Goal: Task Accomplishment & Management: Complete application form

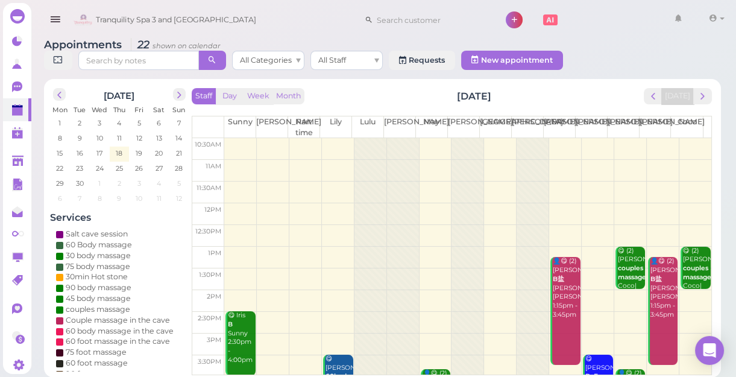
scroll to position [218, 0]
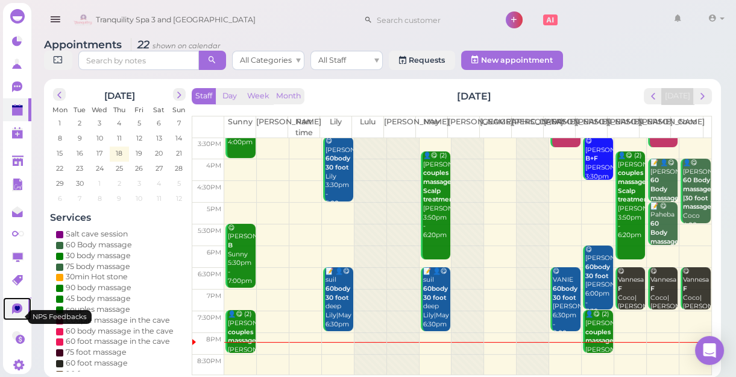
click at [17, 311] on icon at bounding box center [17, 308] width 5 height 5
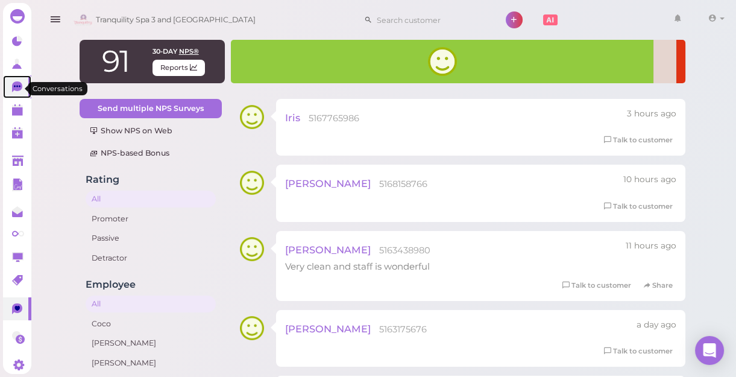
click at [17, 91] on icon at bounding box center [17, 86] width 10 height 11
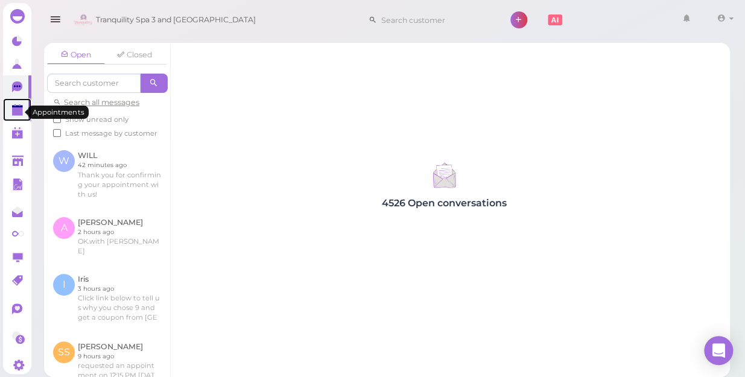
click at [17, 109] on polygon at bounding box center [17, 111] width 11 height 8
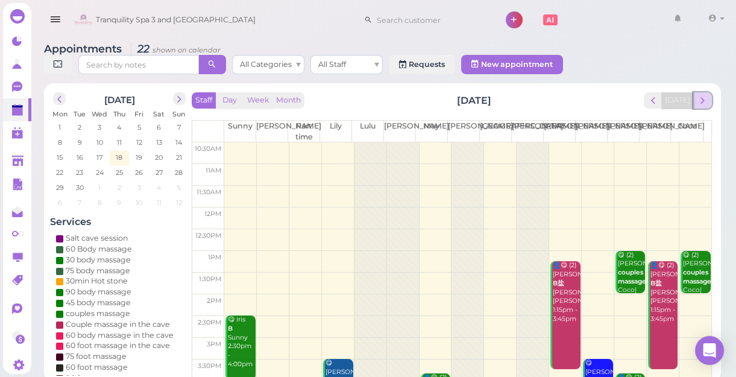
click at [704, 102] on span "next" at bounding box center [702, 100] width 11 height 11
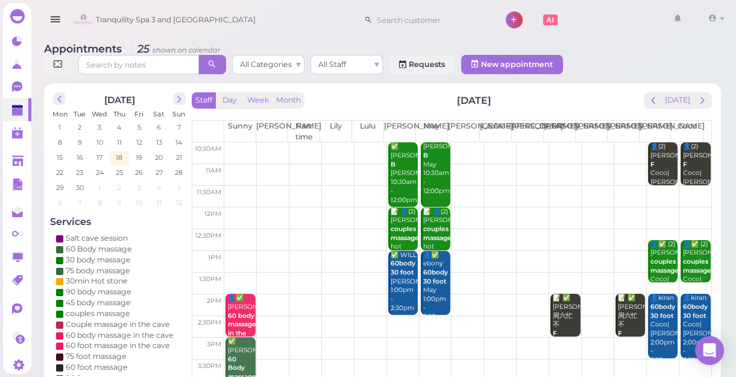
click at [558, 252] on td at bounding box center [467, 262] width 487 height 22
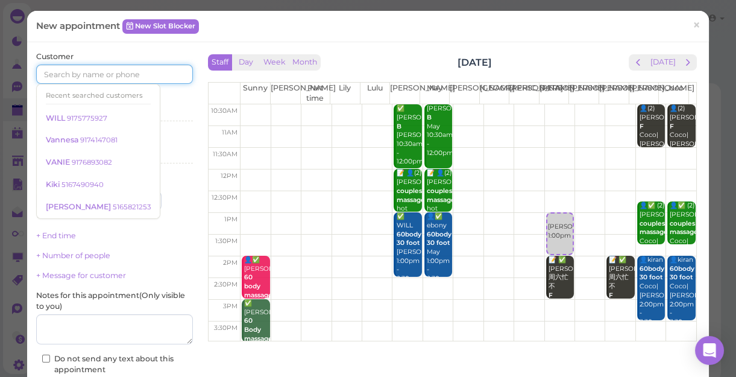
click at [161, 71] on input at bounding box center [114, 74] width 157 height 19
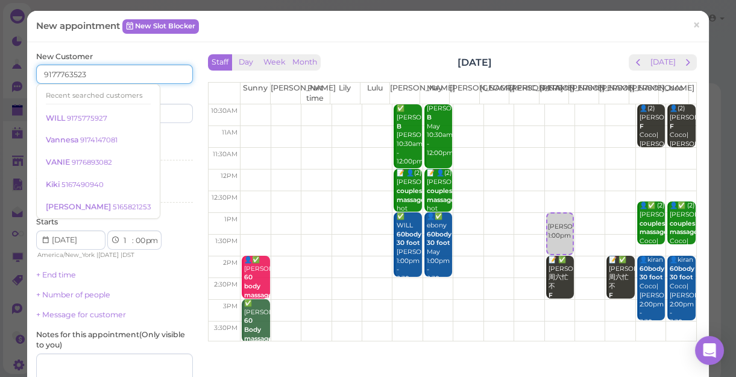
type input "9177763523"
click at [175, 144] on div "Services Select services" at bounding box center [114, 148] width 157 height 33
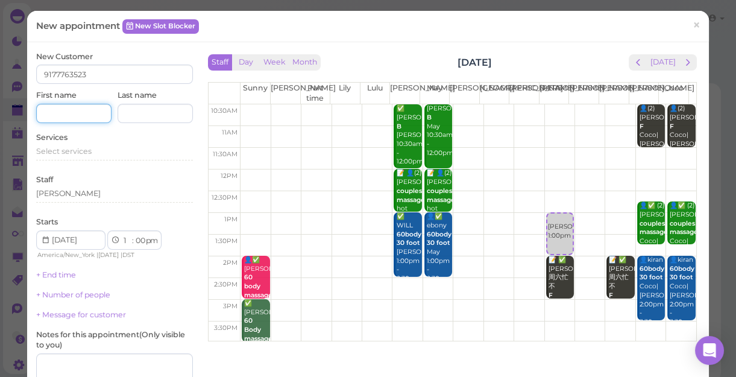
click at [69, 113] on input at bounding box center [73, 113] width 75 height 19
type input "[PERSON_NAME]"
click at [86, 150] on span "Select services" at bounding box center [63, 151] width 55 height 9
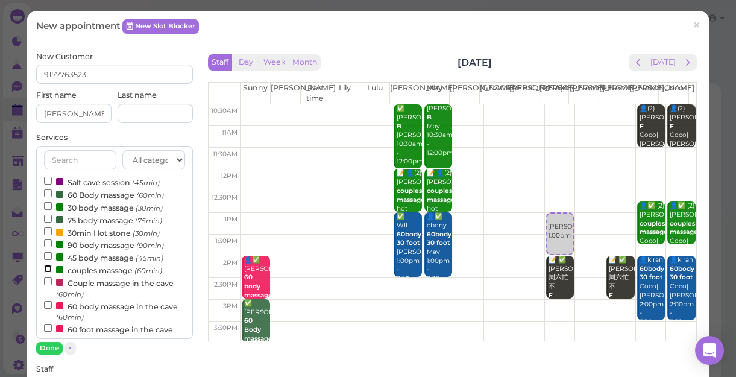
click at [46, 270] on input "couples massage (60min)" at bounding box center [48, 269] width 8 height 8
click at [46, 346] on button "Done" at bounding box center [49, 348] width 27 height 13
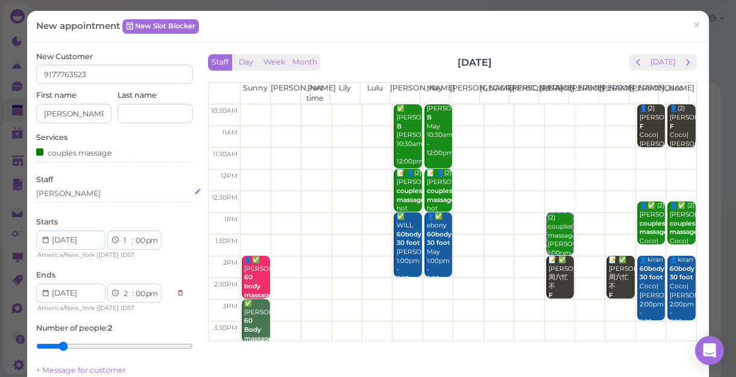
click at [68, 196] on div "[PERSON_NAME]" at bounding box center [114, 193] width 157 height 11
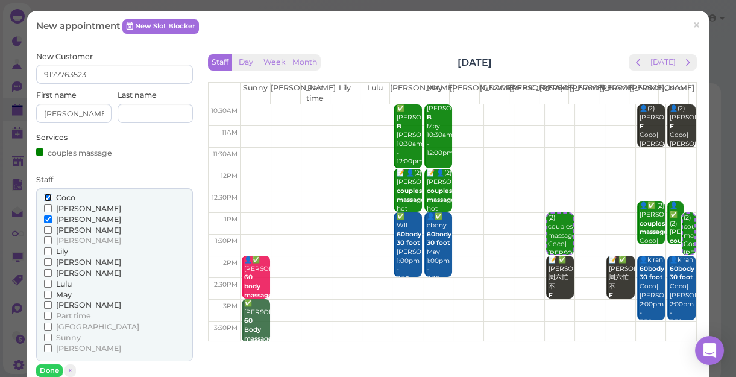
click at [45, 197] on input "Coco" at bounding box center [48, 198] width 8 height 8
click at [46, 230] on input "[PERSON_NAME]" at bounding box center [48, 230] width 8 height 8
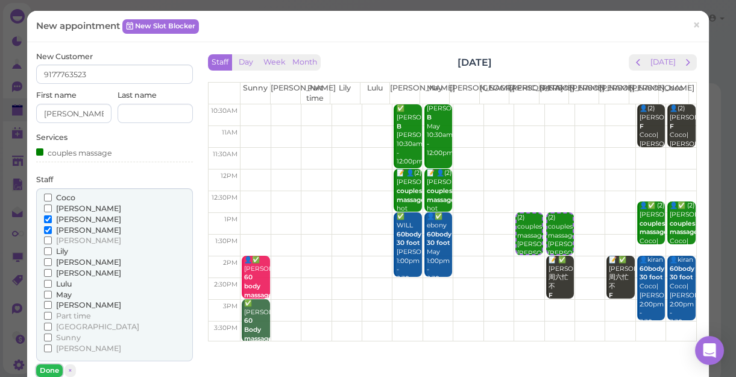
click at [44, 368] on button "Done" at bounding box center [49, 370] width 27 height 13
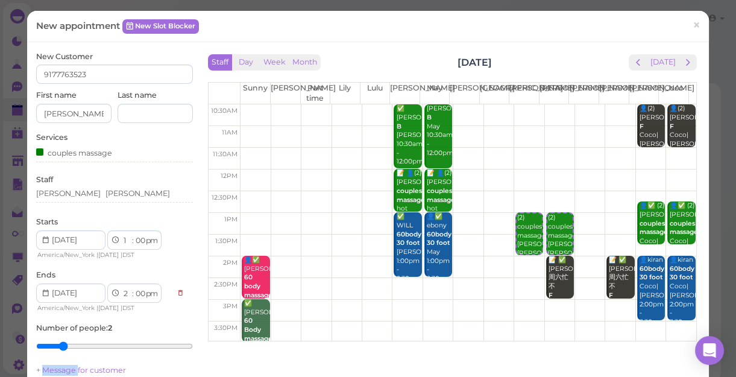
click at [44, 368] on link "+ Message for customer" at bounding box center [81, 369] width 90 height 9
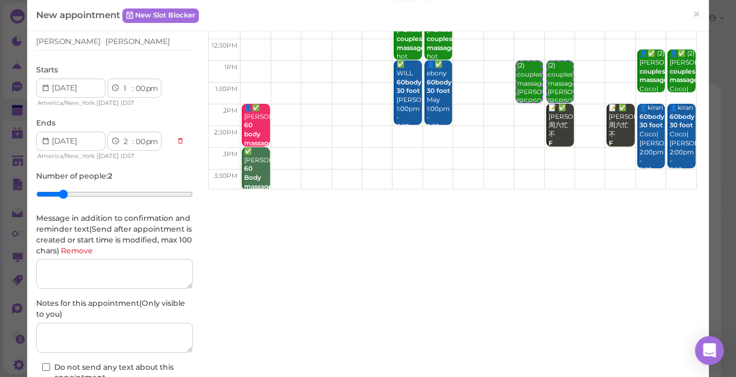
scroll to position [164, 0]
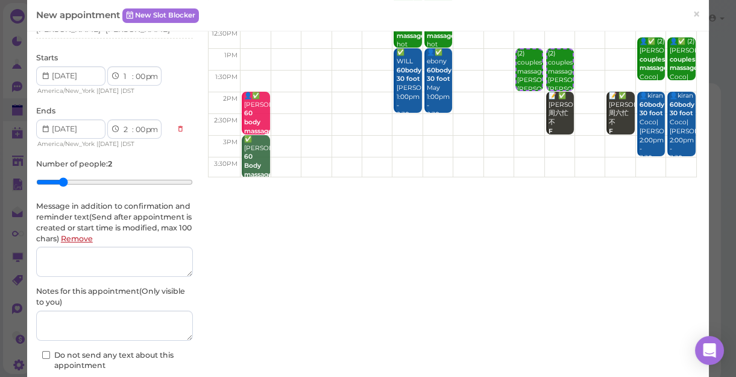
click at [93, 239] on link "Remove" at bounding box center [77, 238] width 32 height 9
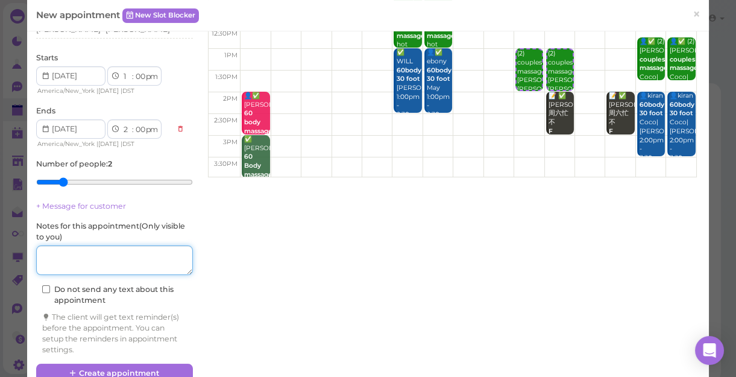
click at [99, 259] on textarea at bounding box center [114, 260] width 157 height 30
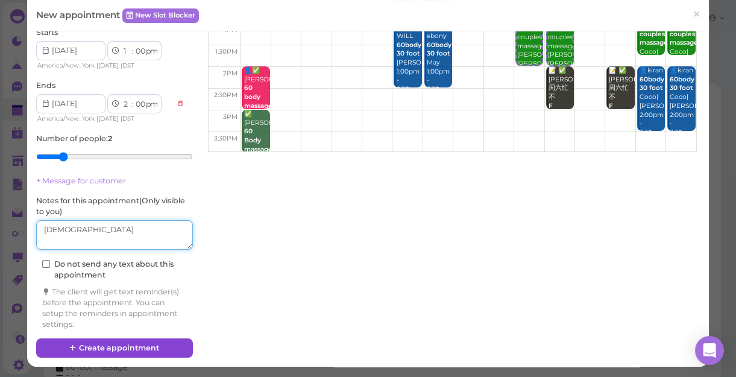
type textarea "[DEMOGRAPHIC_DATA]"
click at [151, 344] on button "Create appointment" at bounding box center [114, 347] width 157 height 19
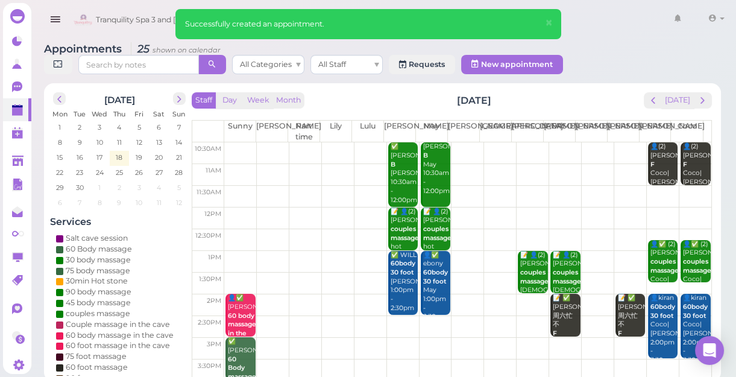
scroll to position [54, 0]
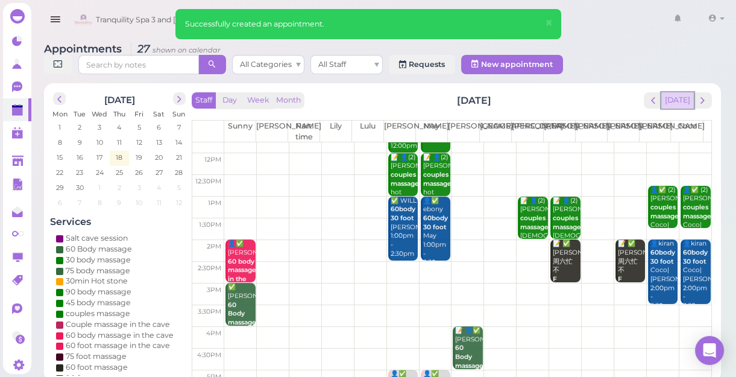
click at [686, 107] on button "[DATE]" at bounding box center [677, 100] width 33 height 16
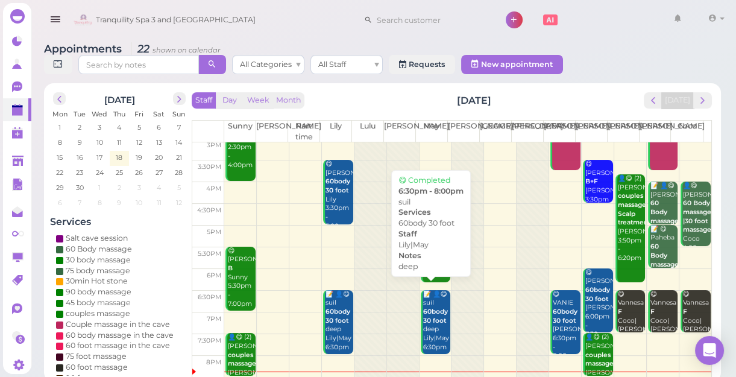
scroll to position [218, 0]
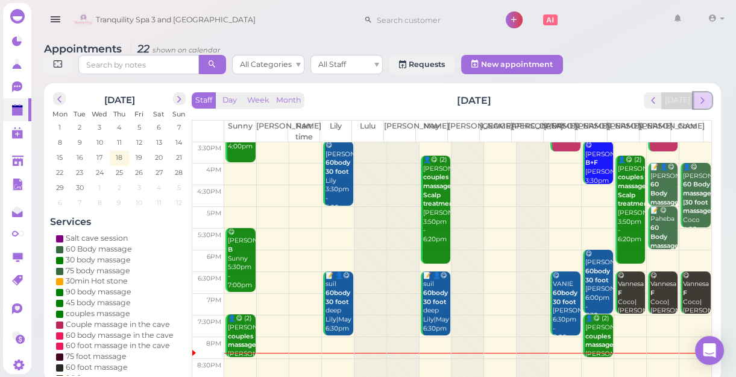
click at [699, 103] on span "next" at bounding box center [702, 100] width 11 height 11
